Goal: Find specific page/section: Find specific page/section

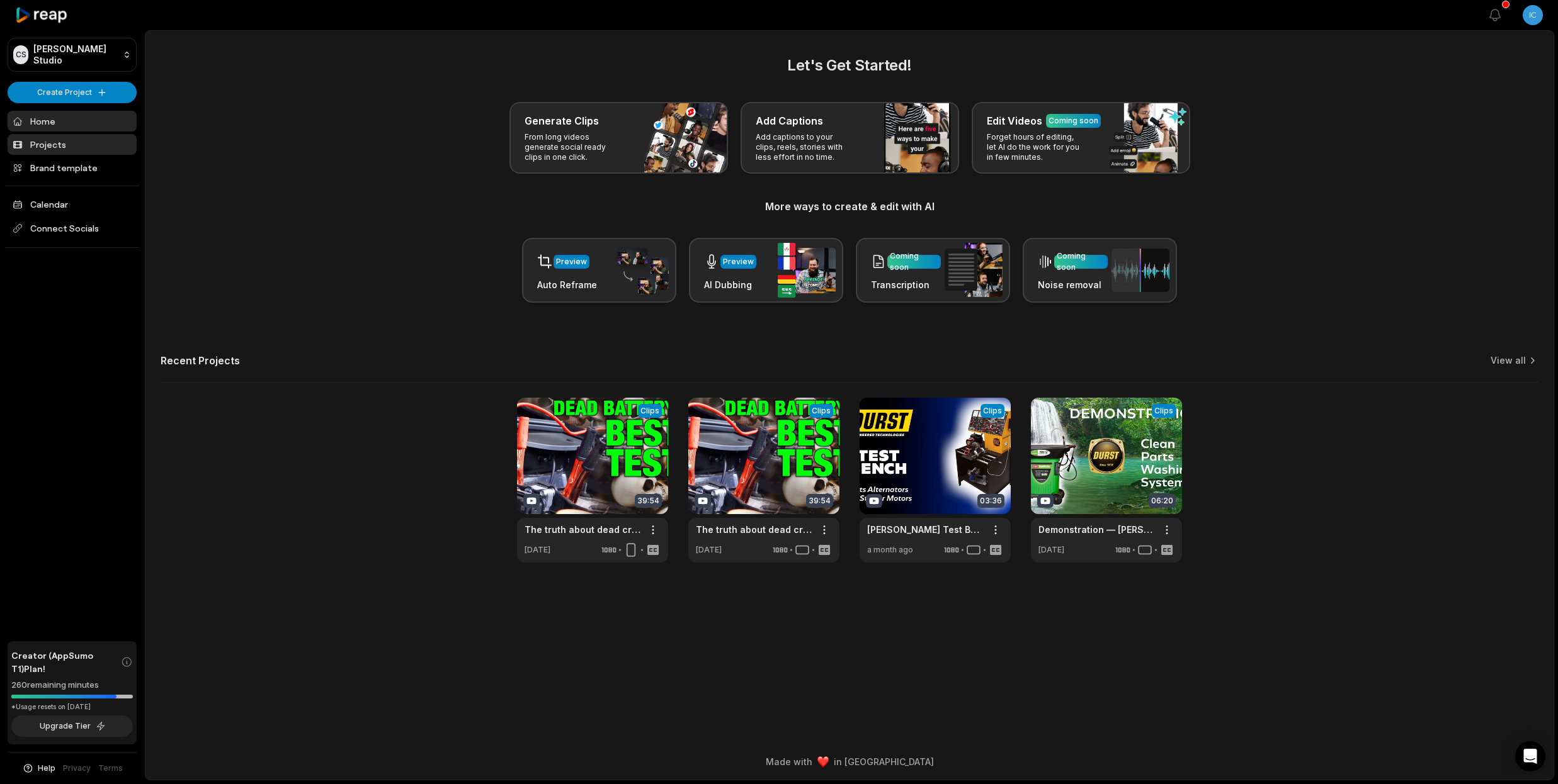
click at [100, 139] on link "Projects" at bounding box center [72, 144] width 129 height 21
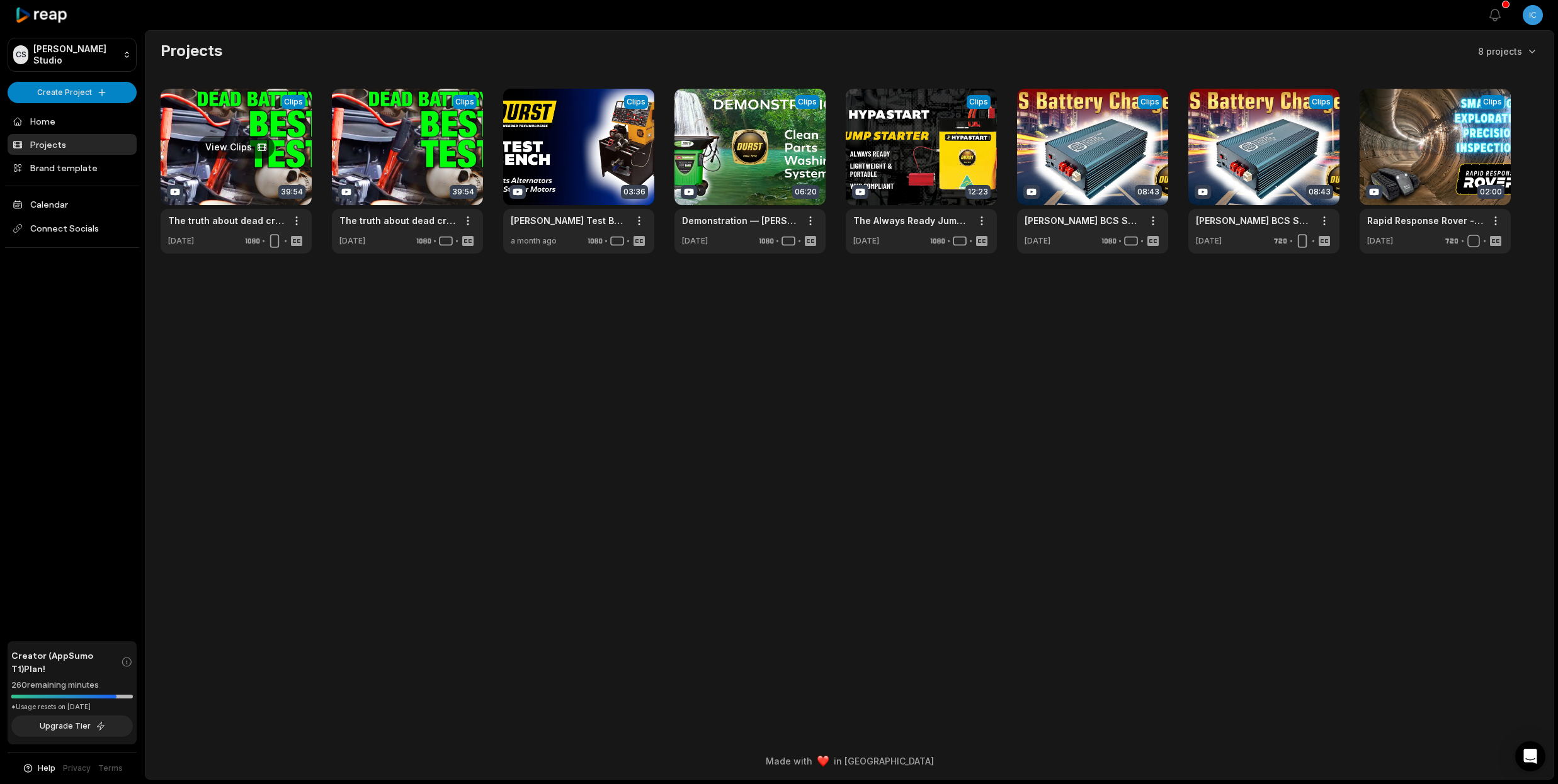
click at [219, 168] on link at bounding box center [236, 171] width 151 height 165
